Goal: Transaction & Acquisition: Book appointment/travel/reservation

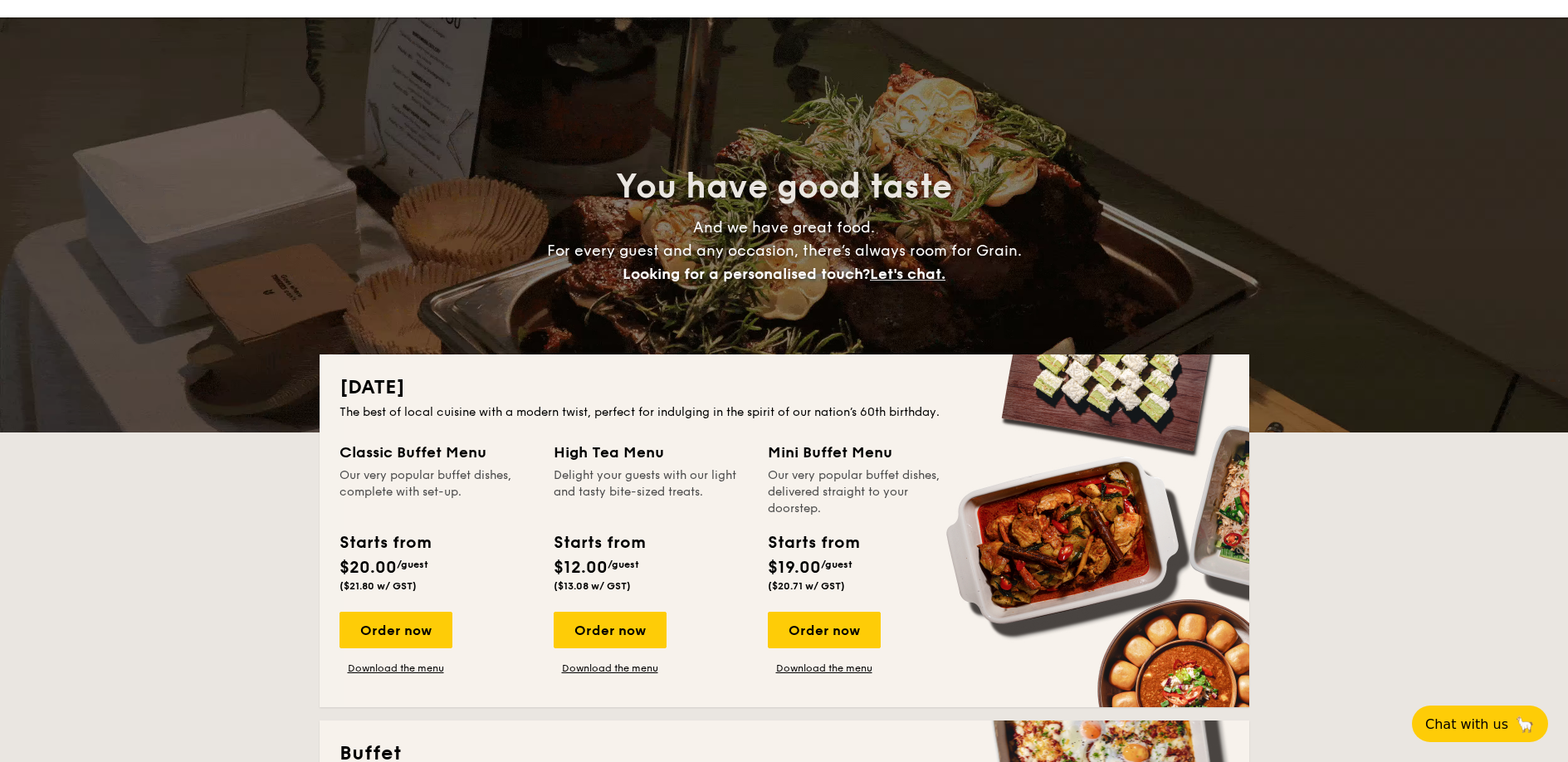
scroll to position [221, 0]
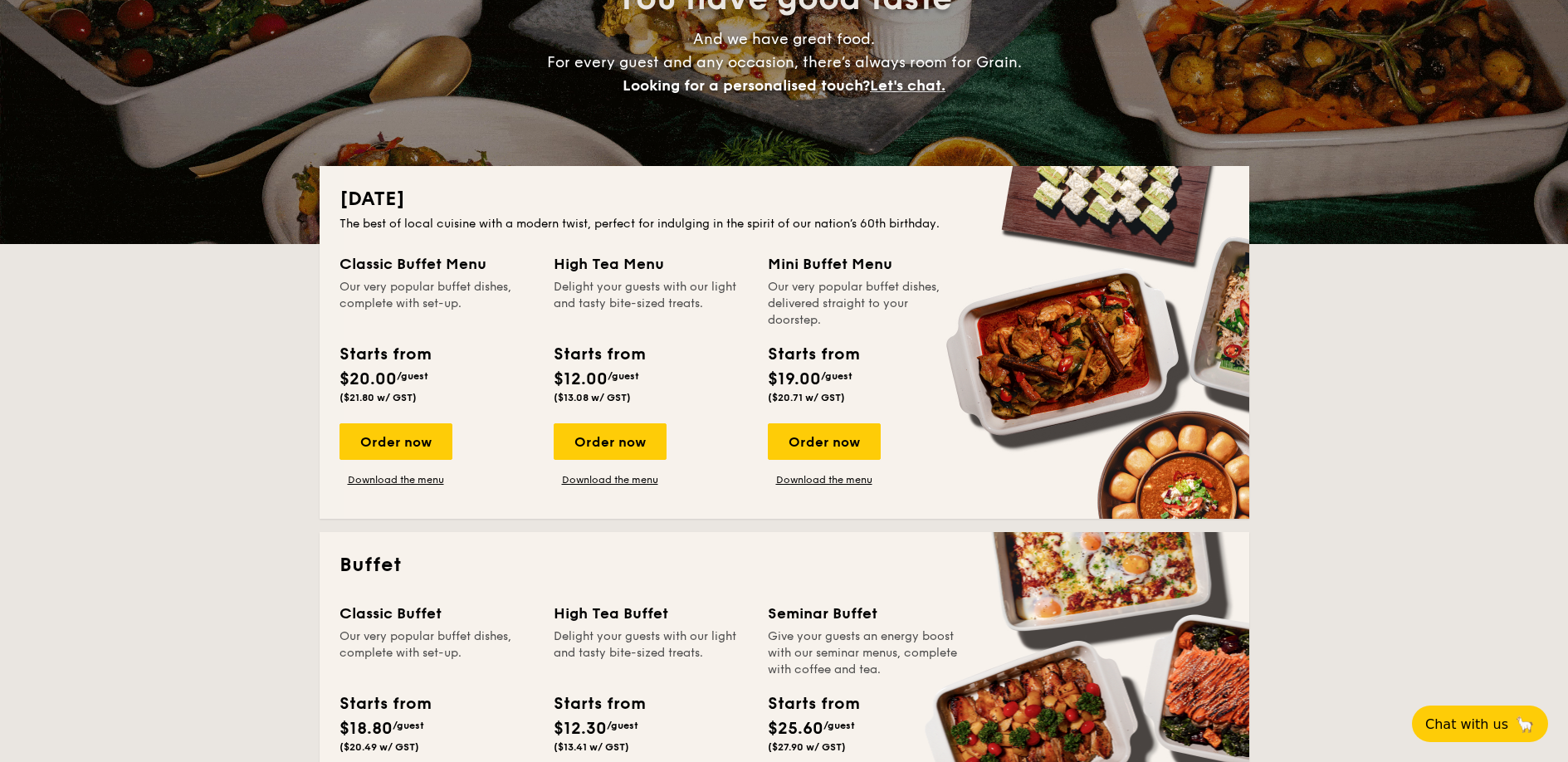
click at [393, 268] on div "Classic Buffet Menu" at bounding box center [436, 264] width 194 height 23
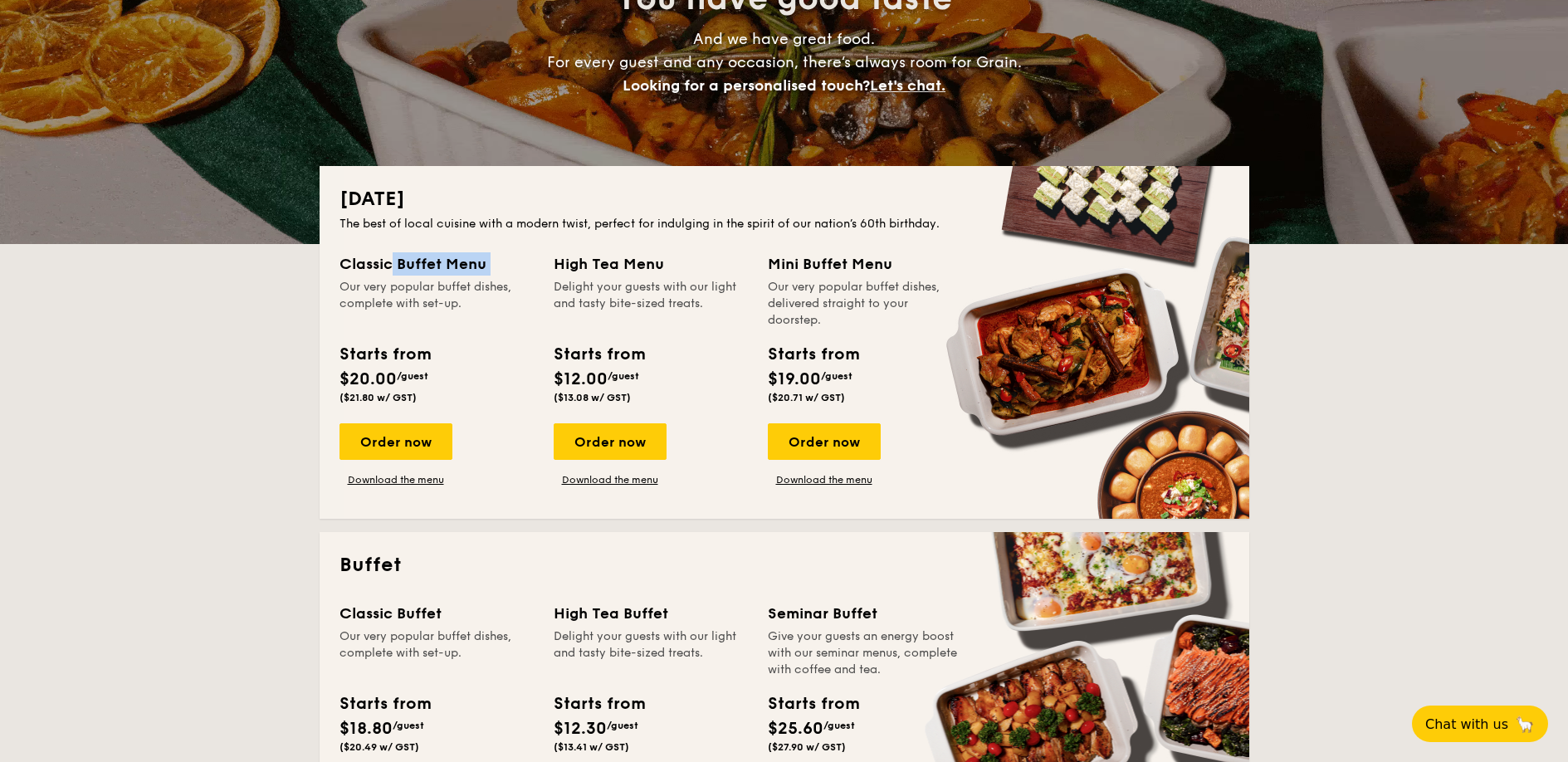
click at [393, 268] on div "Classic Buffet Menu" at bounding box center [436, 264] width 194 height 23
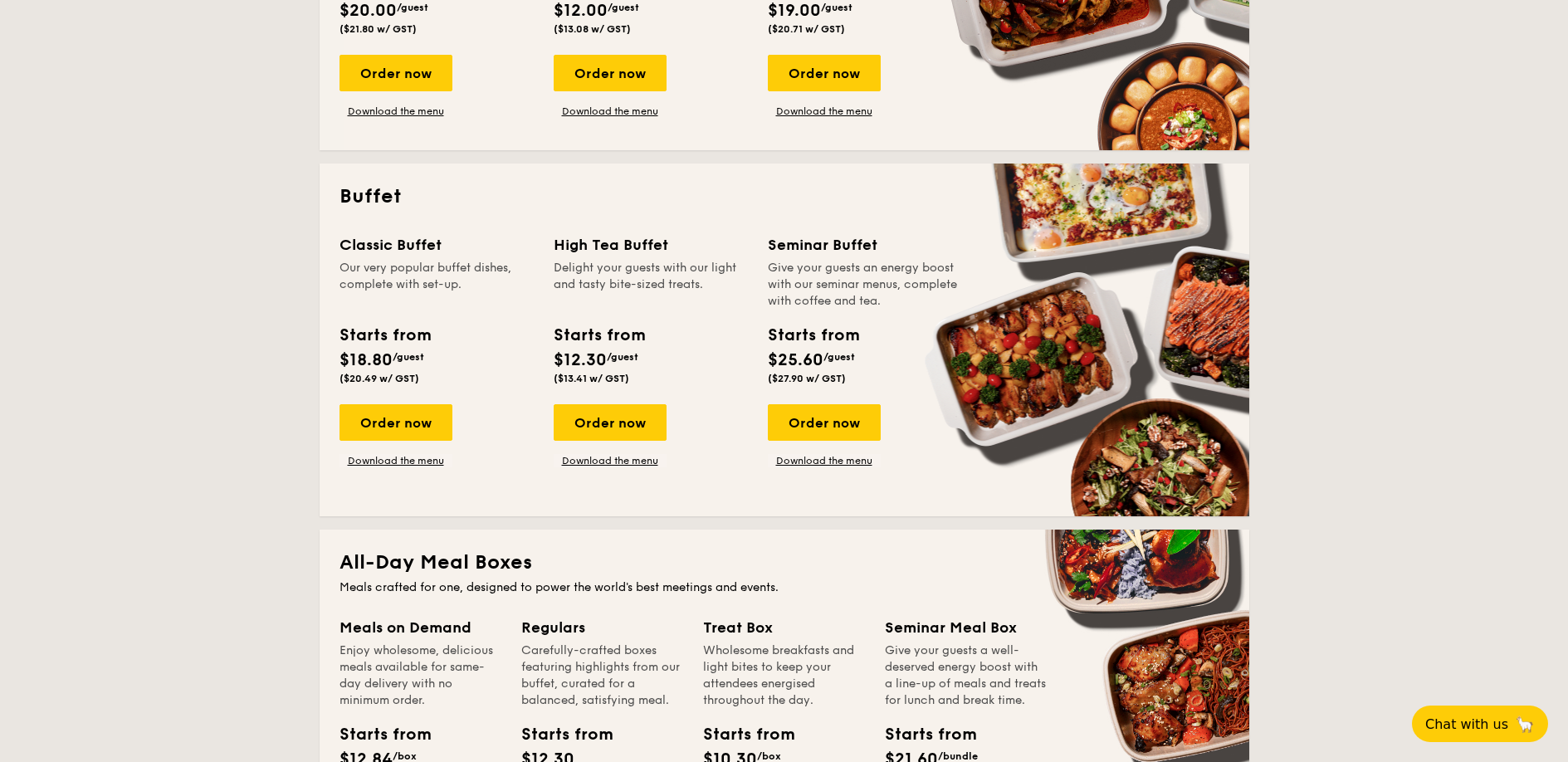
scroll to position [681, 0]
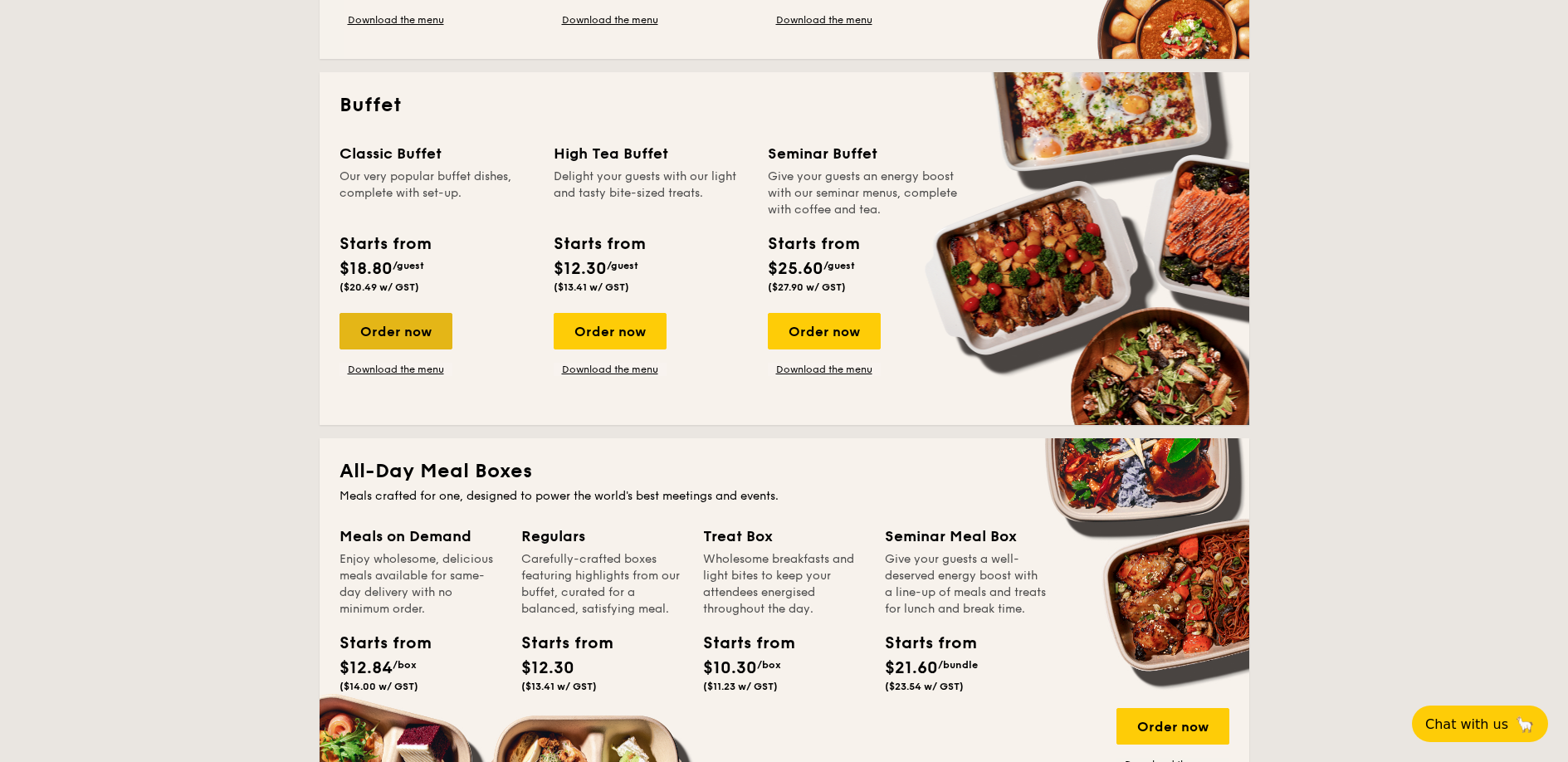
click at [366, 332] on div "Order now" at bounding box center [395, 331] width 113 height 36
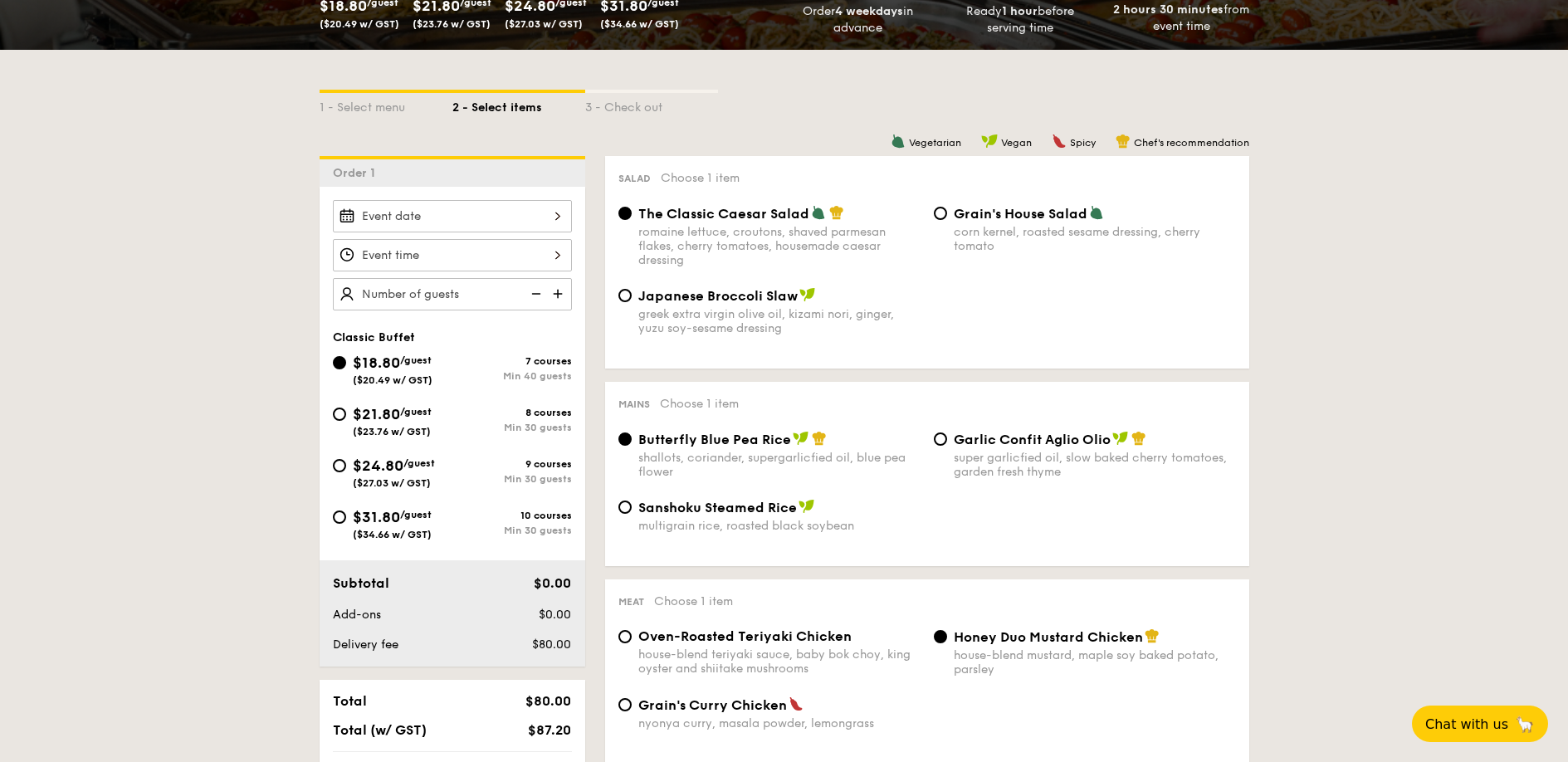
scroll to position [404, 0]
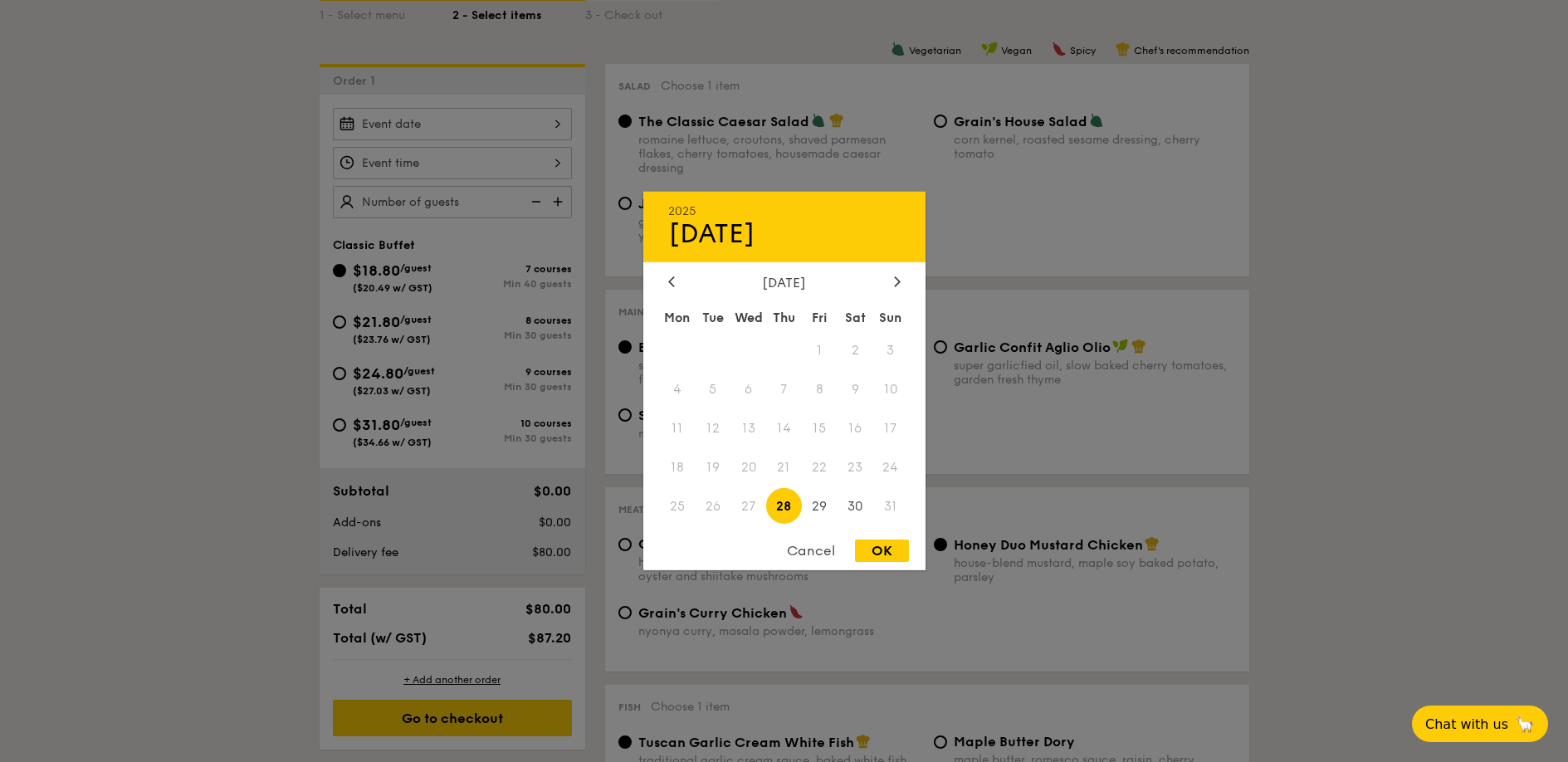
click at [393, 130] on div "2025 Aug [DATE] Tue Wed Thu Fri Sat Sun 1 2 3 4 5 6 7 8 9 10 11 12 13 14 15 16 …" at bounding box center [452, 124] width 239 height 32
click at [893, 274] on div at bounding box center [897, 282] width 15 height 16
click at [893, 352] on span "7" at bounding box center [891, 350] width 35 height 35
click at [892, 351] on span "7" at bounding box center [891, 350] width 35 height 35
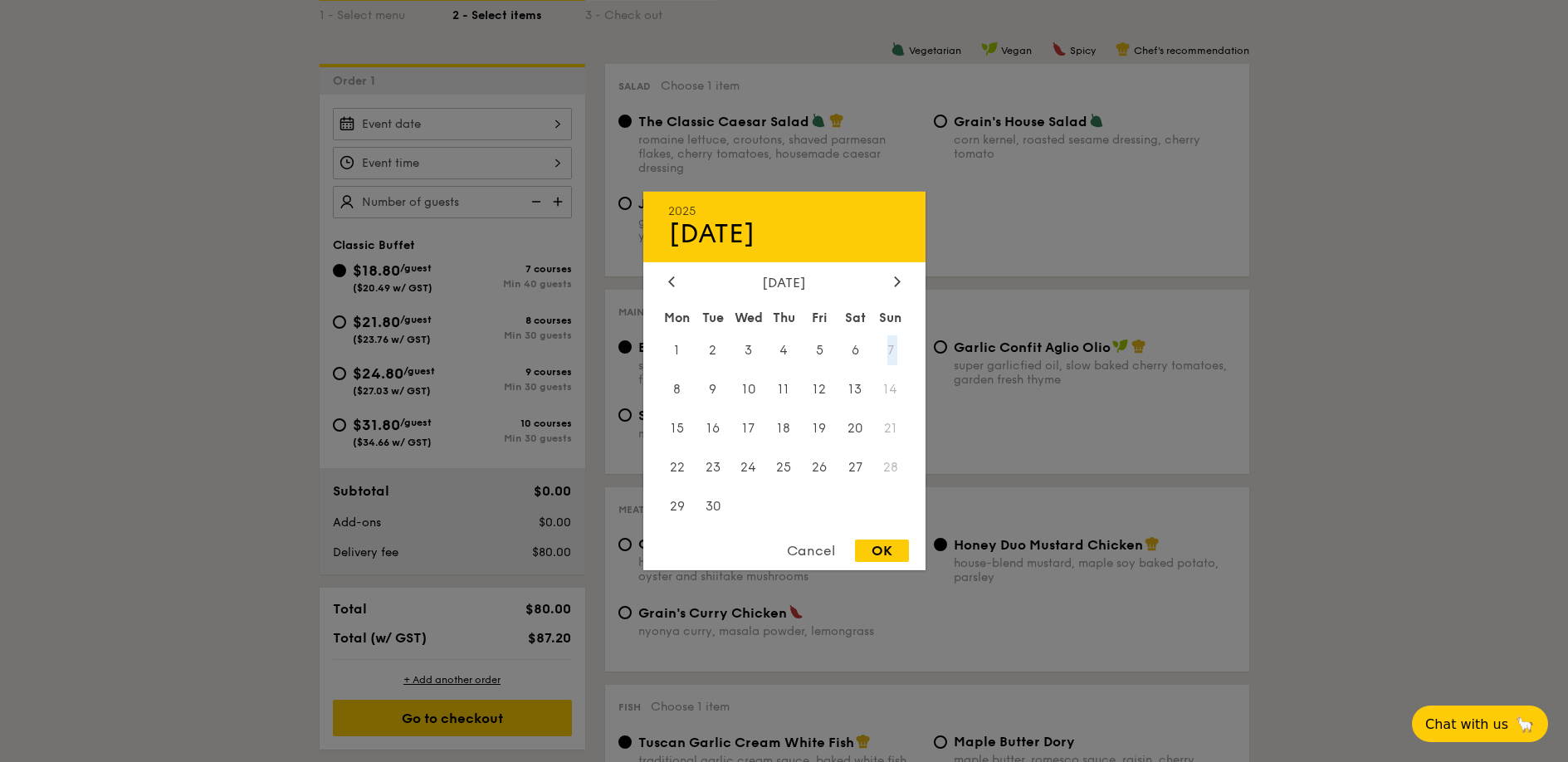
click at [892, 351] on span "7" at bounding box center [891, 350] width 35 height 35
click at [113, 362] on div at bounding box center [784, 381] width 1568 height 762
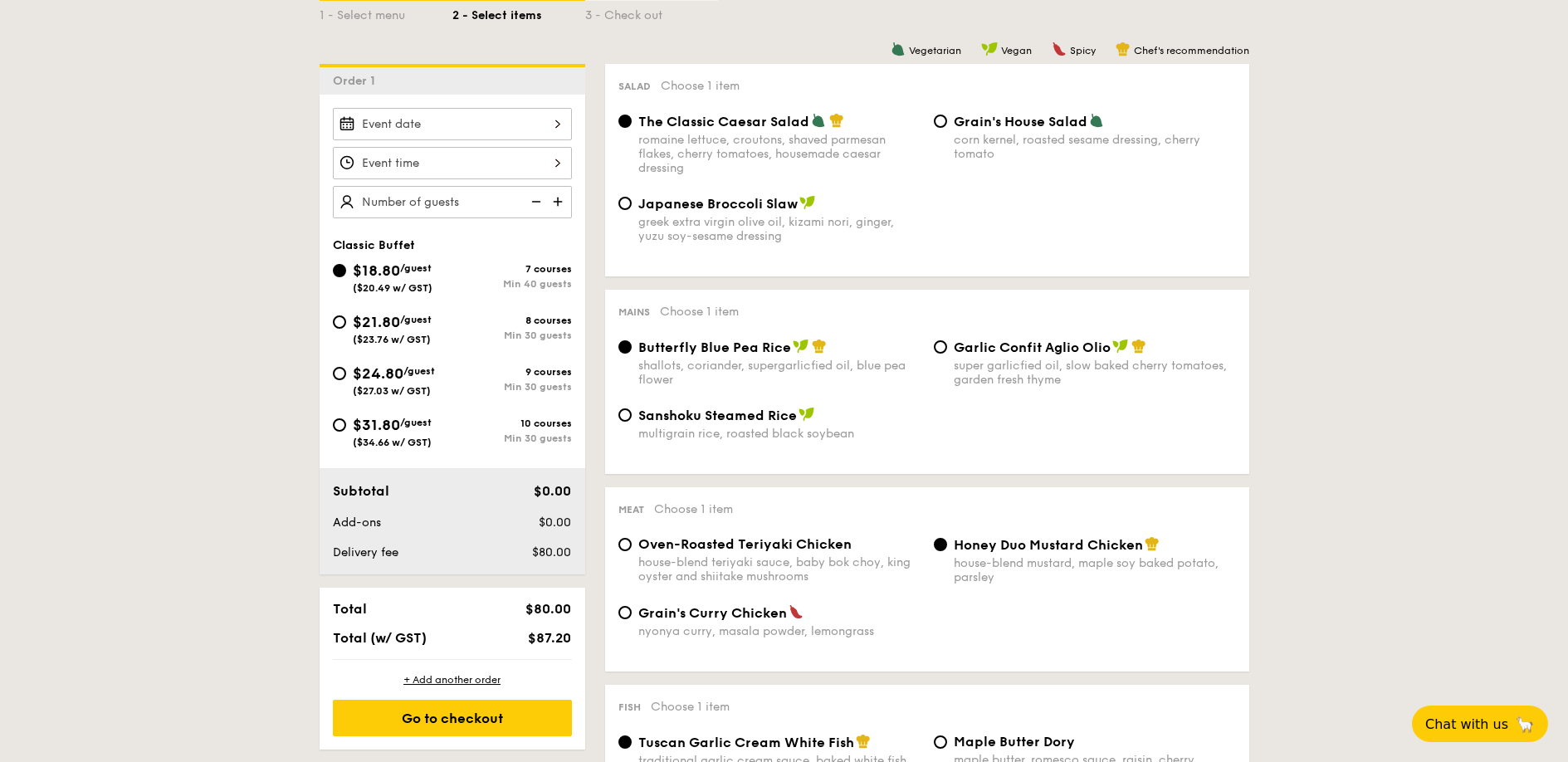
click at [474, 132] on div "2025 Aug [DATE] Tue Wed Thu Fri Sat Sun 1 2 3 4 5 6 7 8 9 10 11 12 13 14 15 16 …" at bounding box center [452, 124] width 239 height 32
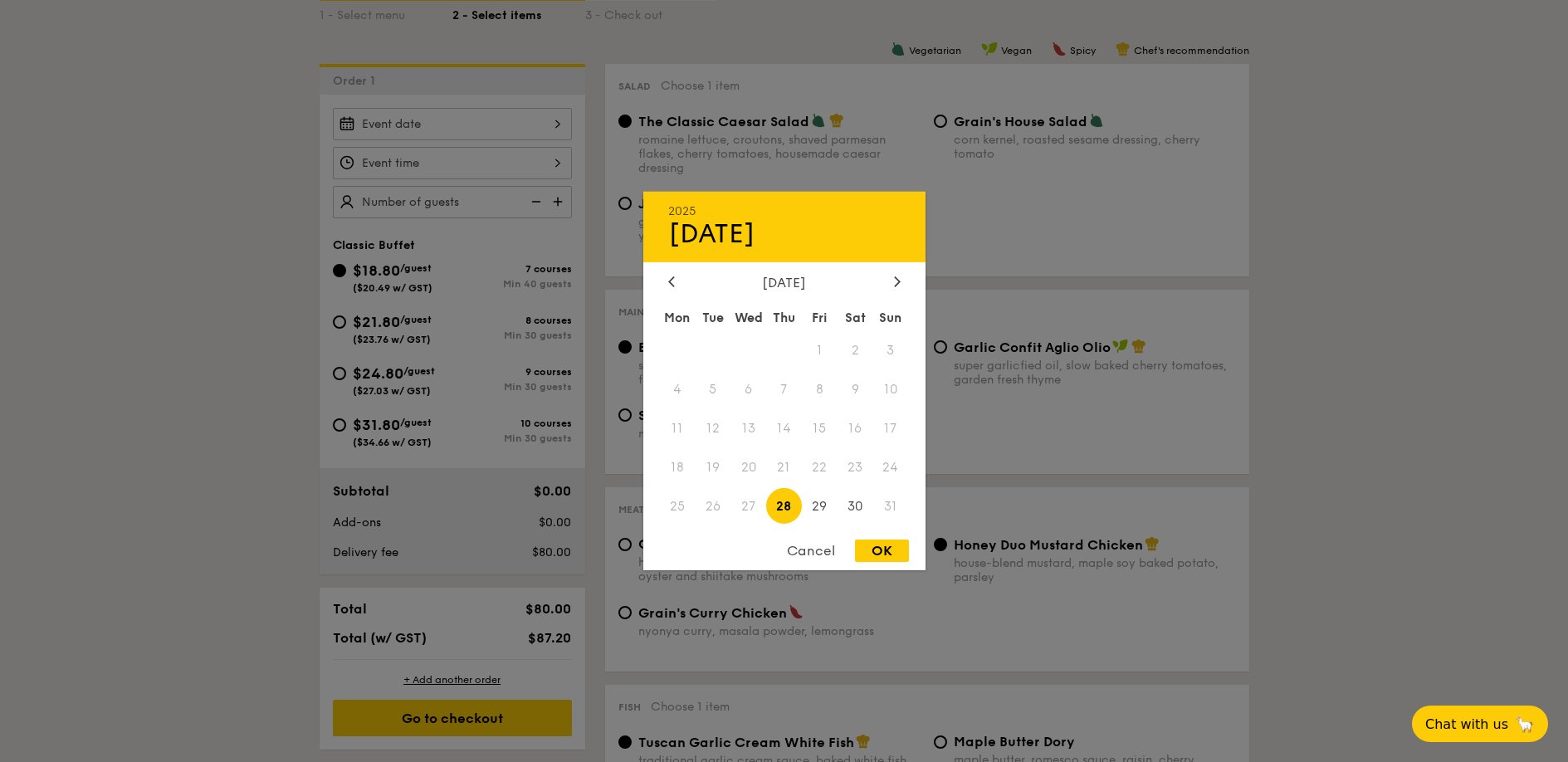
click at [474, 132] on div at bounding box center [784, 381] width 1568 height 762
